Goal: Information Seeking & Learning: Learn about a topic

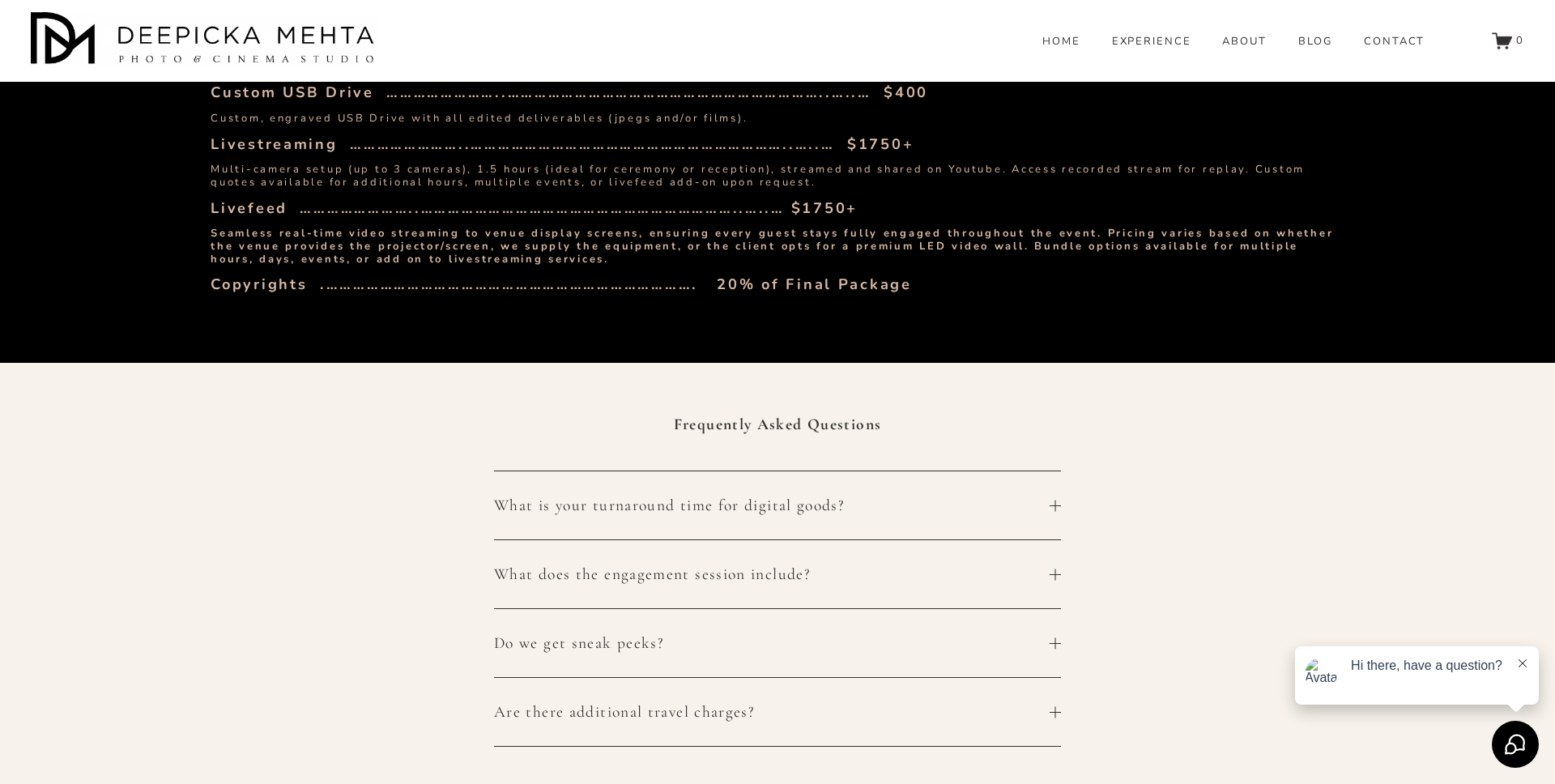
scroll to position [3704, 0]
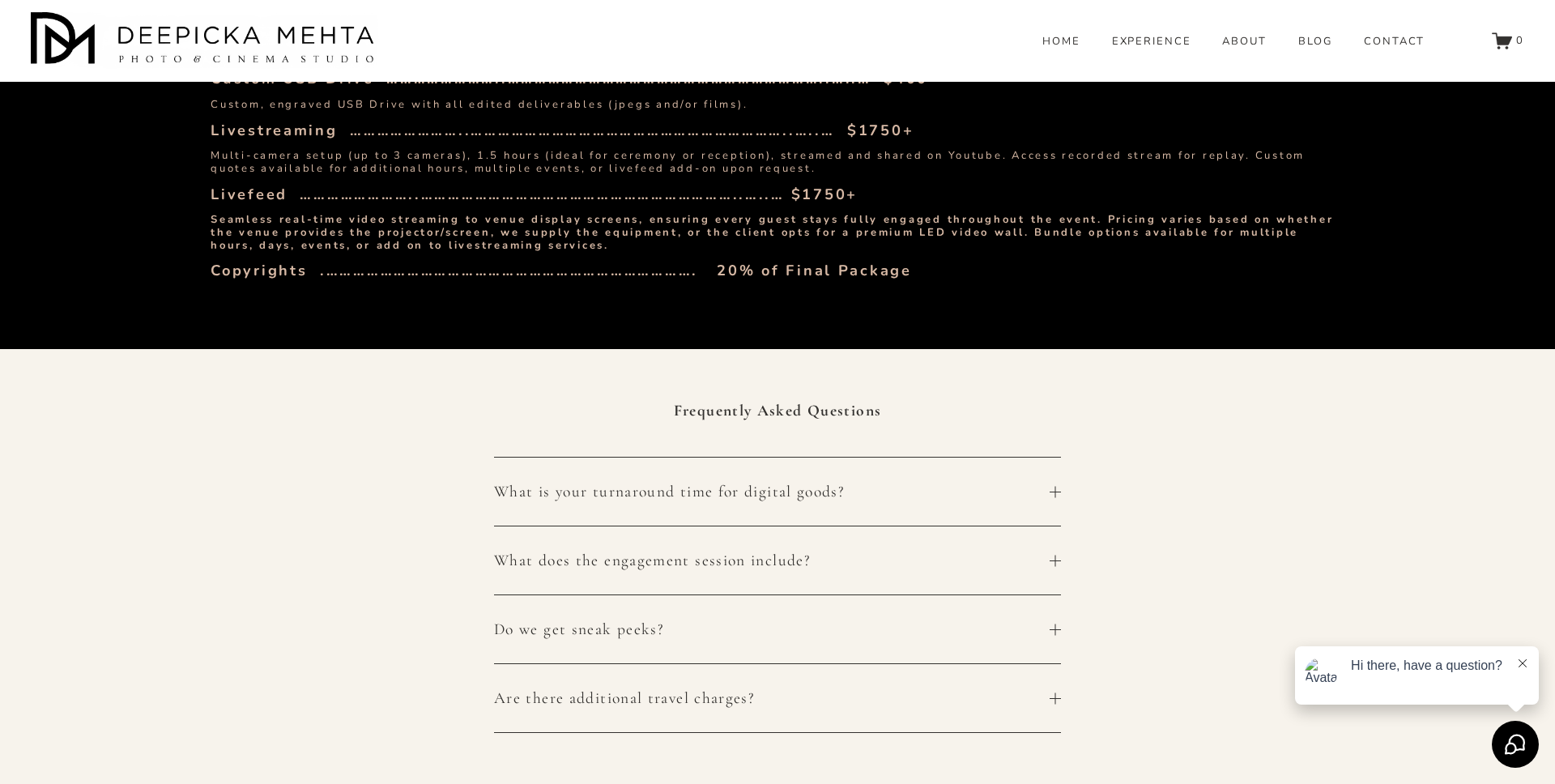
click at [778, 551] on span "What does the engagement session include?" at bounding box center [772, 560] width 556 height 20
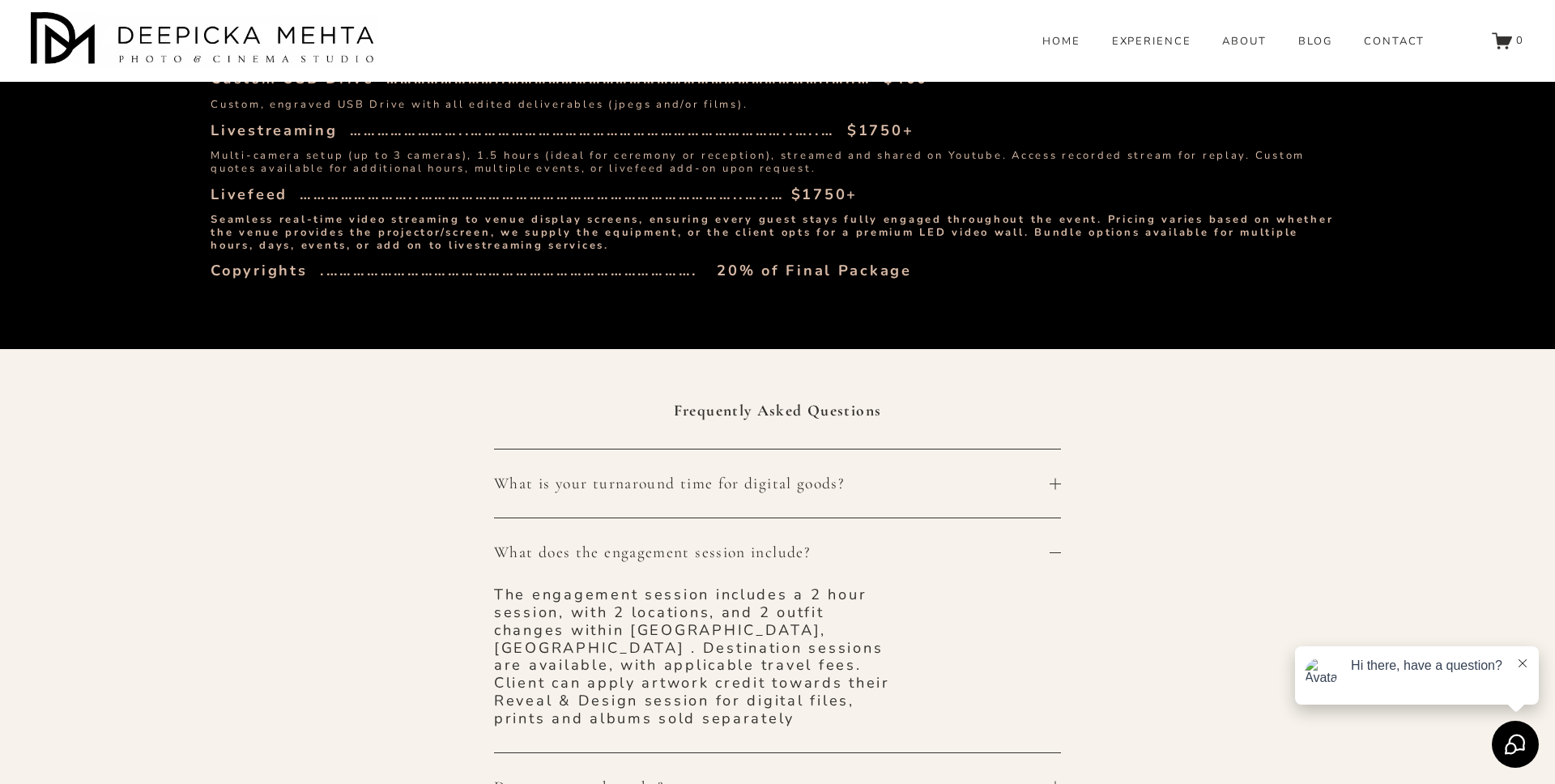
click at [860, 542] on span "What does the engagement session include?" at bounding box center [772, 552] width 556 height 20
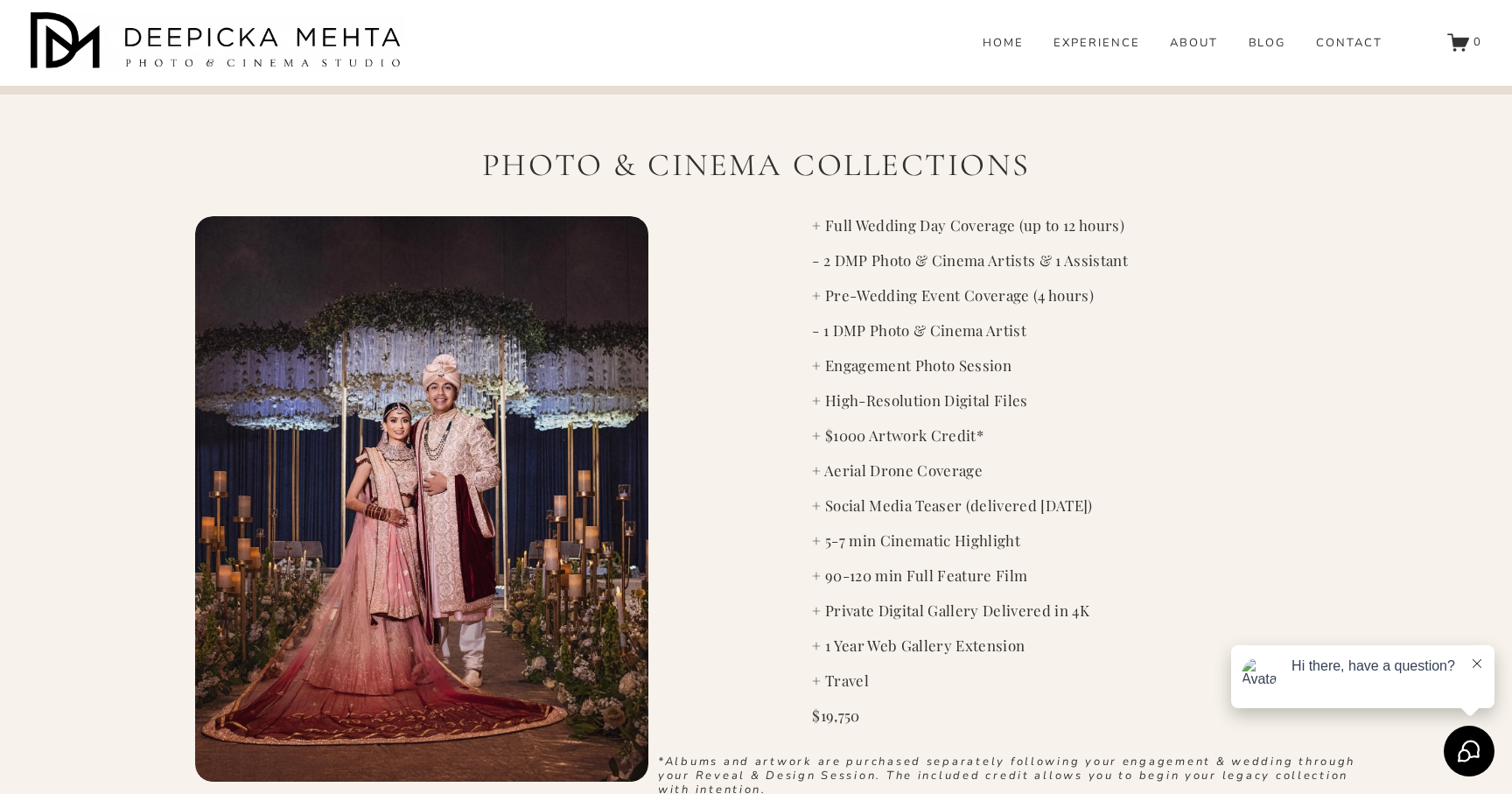
scroll to position [2606, 0]
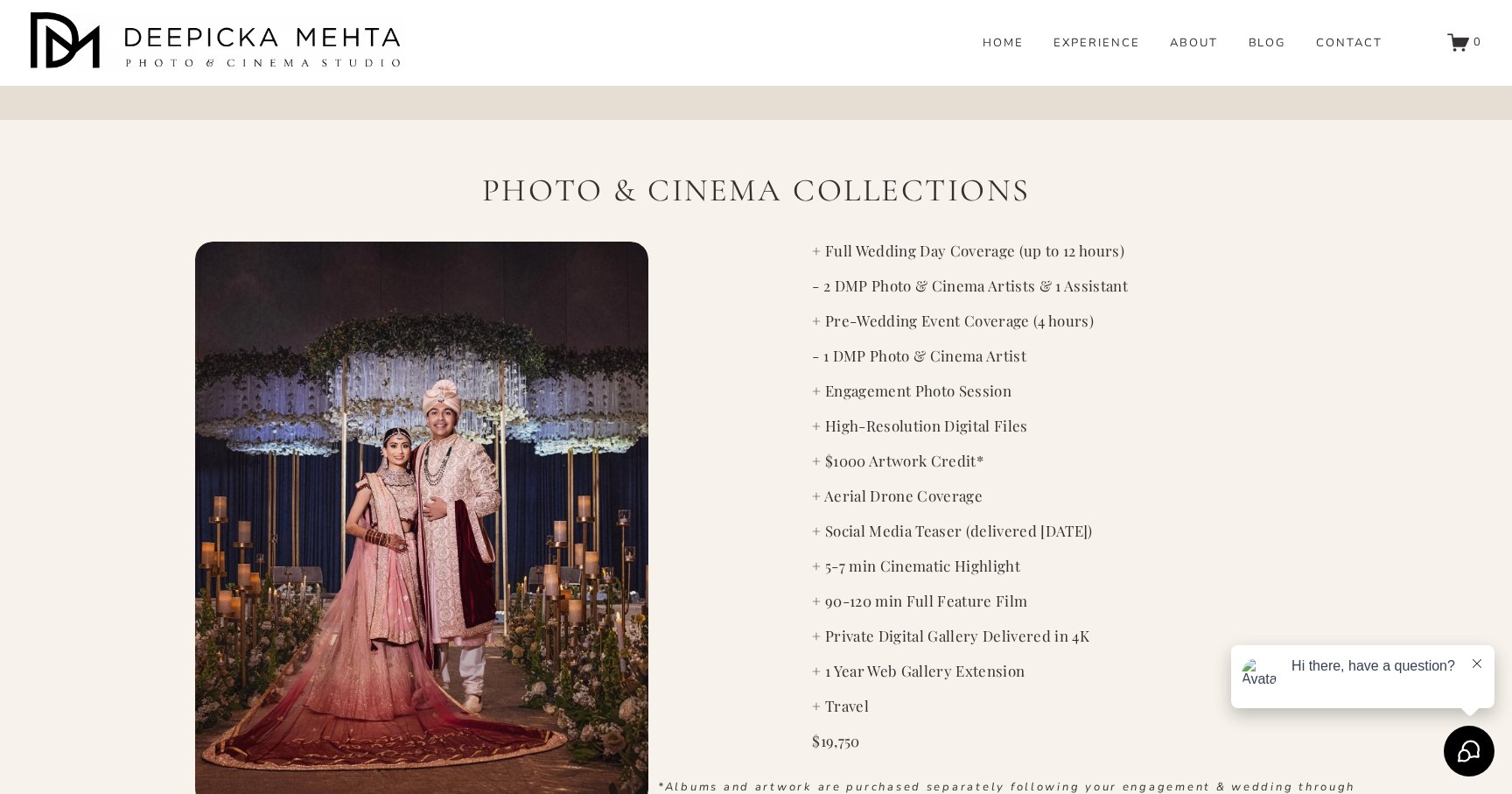
click at [1478, 667] on icon at bounding box center [1477, 663] width 8 height 8
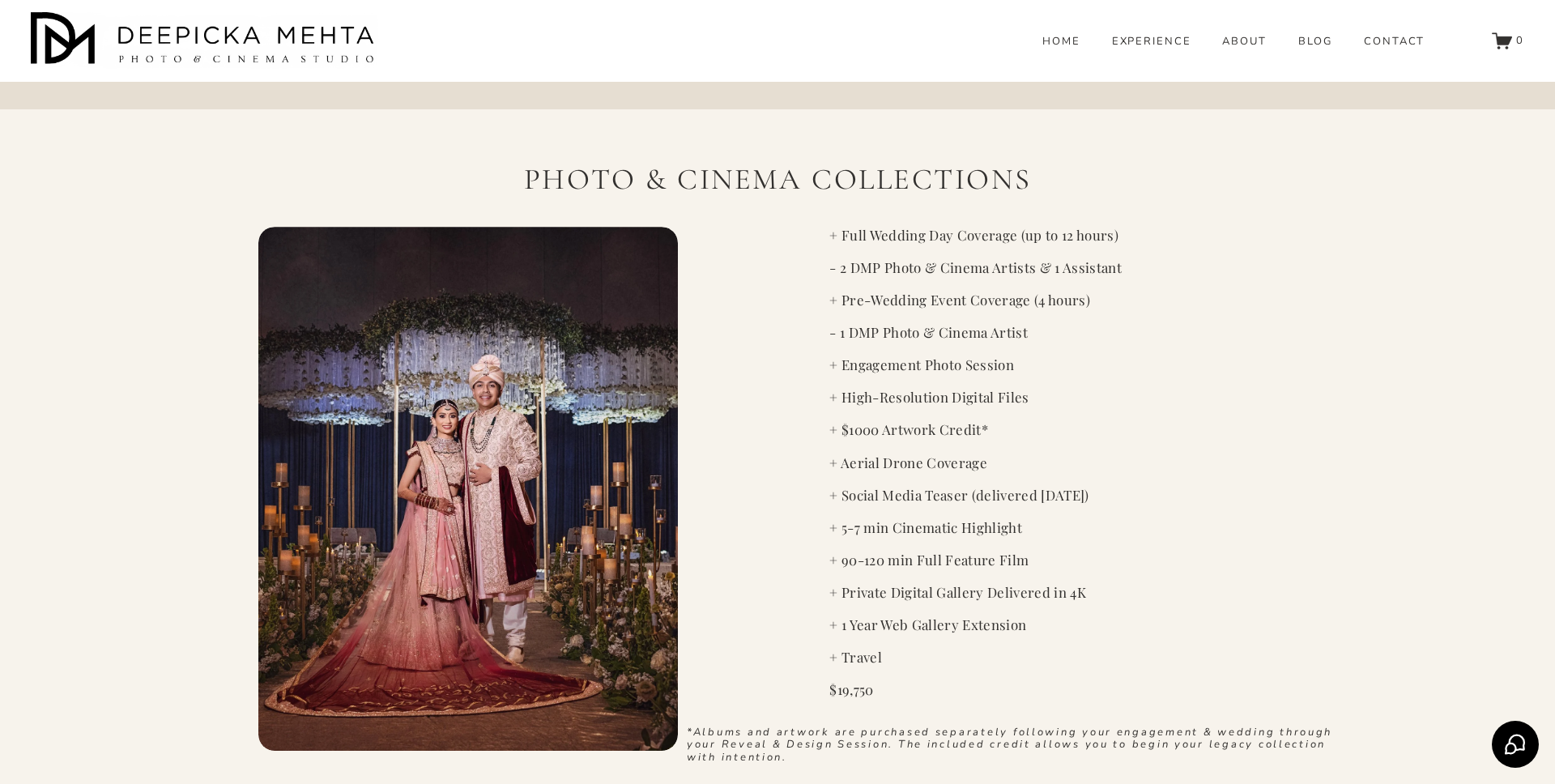
scroll to position [2426, 0]
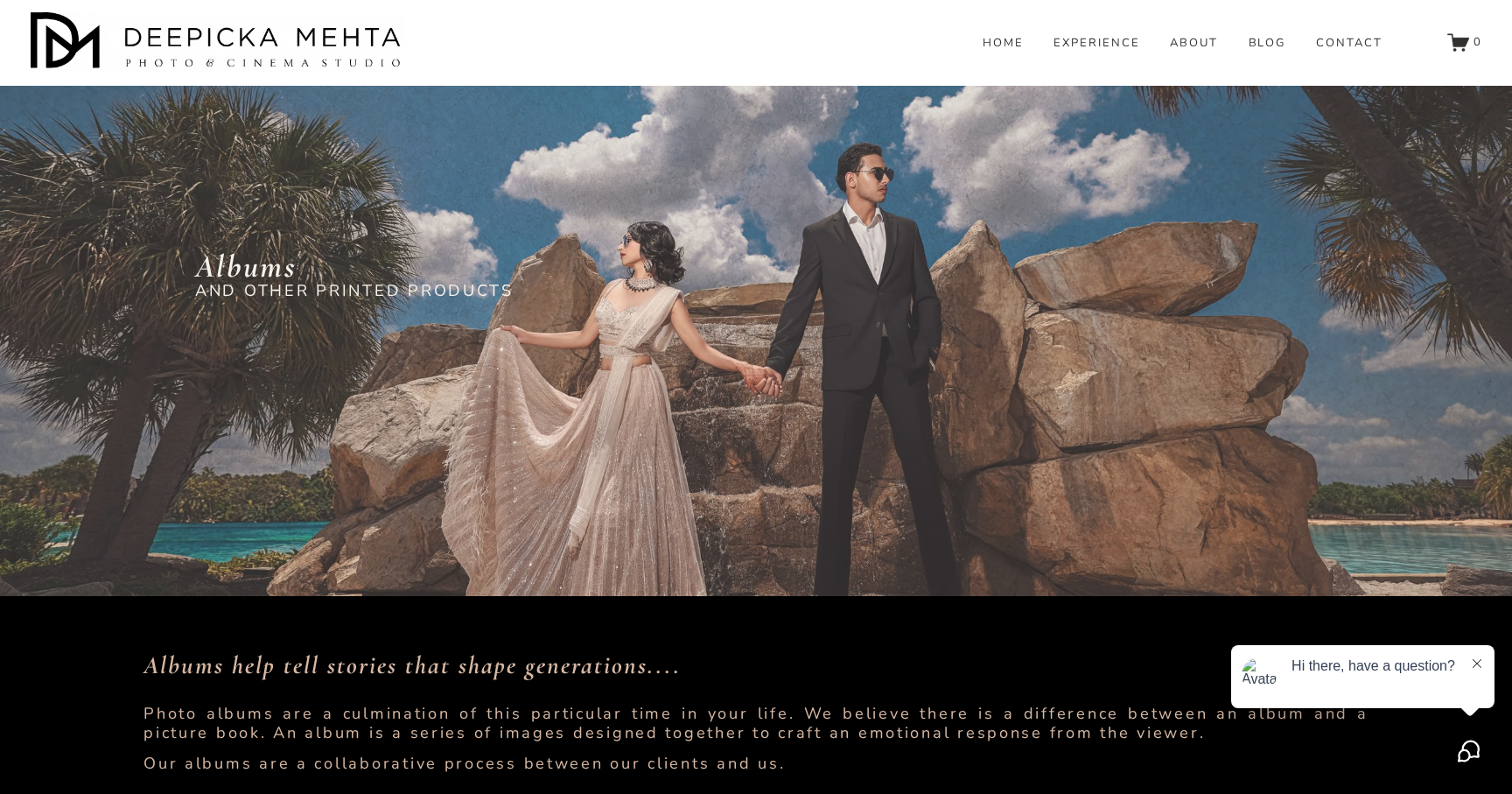
scroll to position [8480, 0]
